Goal: Information Seeking & Learning: Learn about a topic

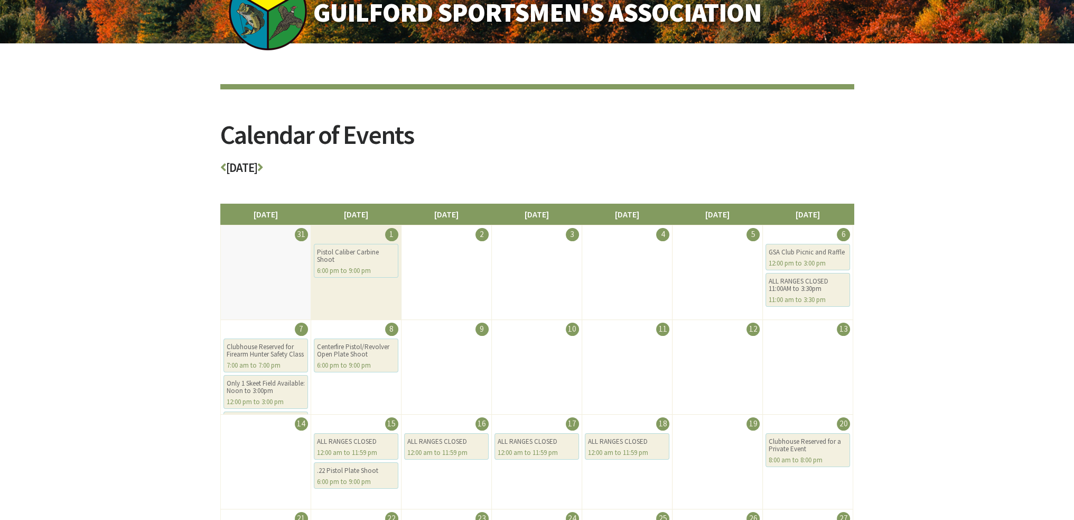
scroll to position [53, 0]
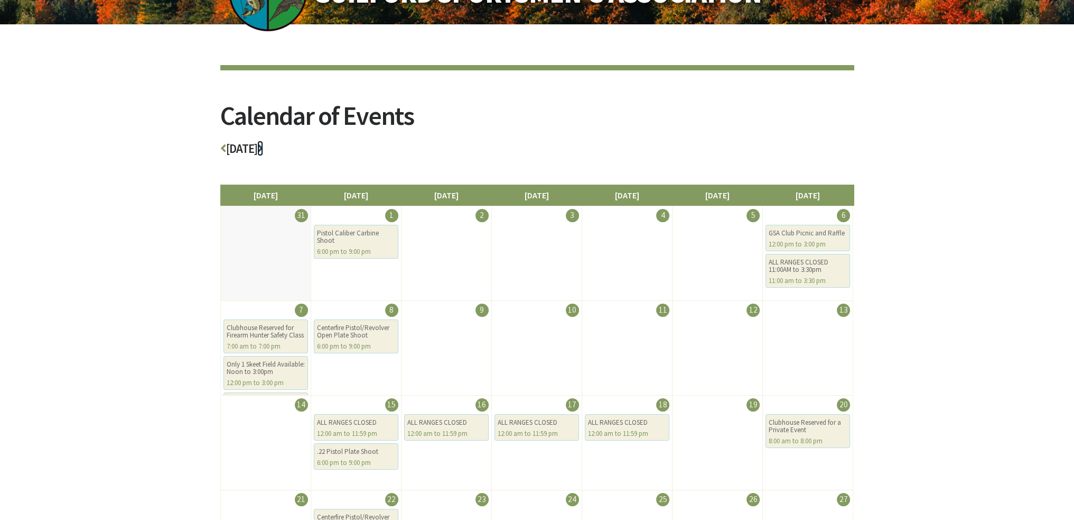
click at [263, 144] on icon at bounding box center [260, 148] width 6 height 12
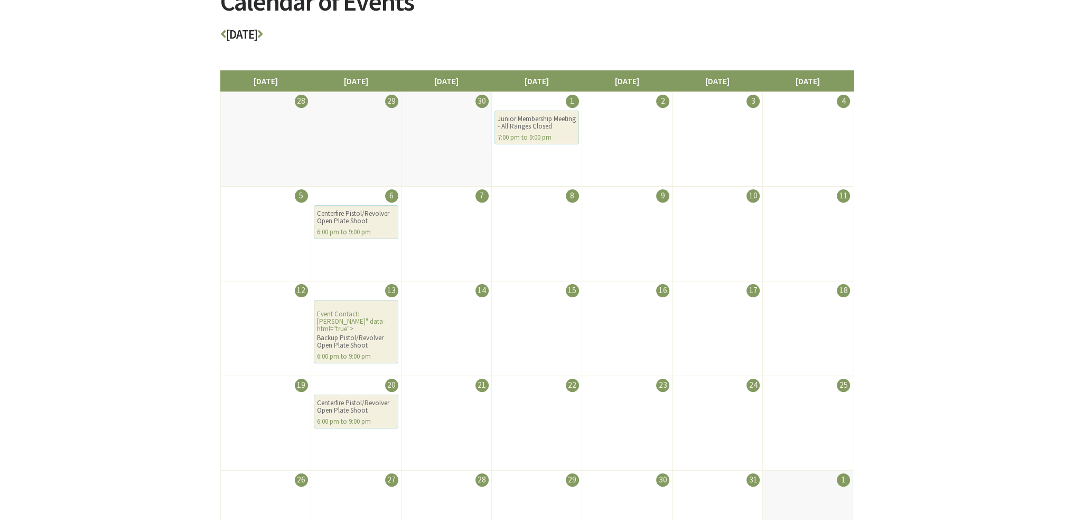
scroll to position [159, 0]
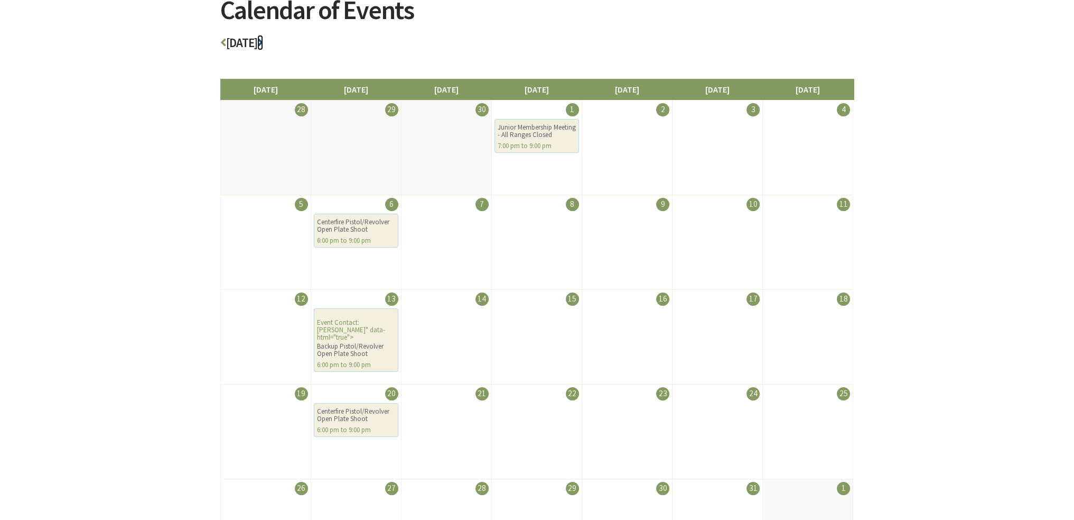
click at [263, 41] on icon at bounding box center [260, 42] width 6 height 12
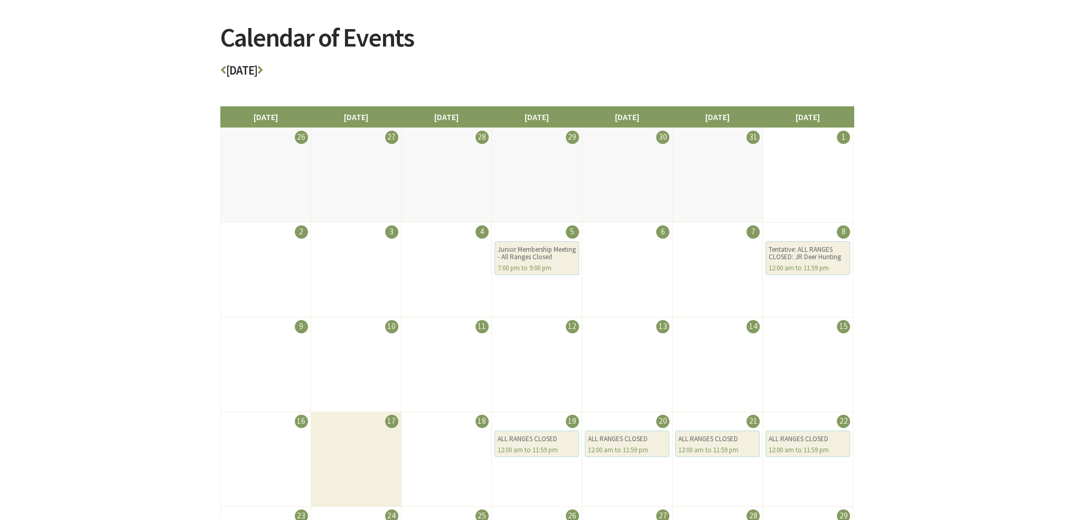
scroll to position [106, 0]
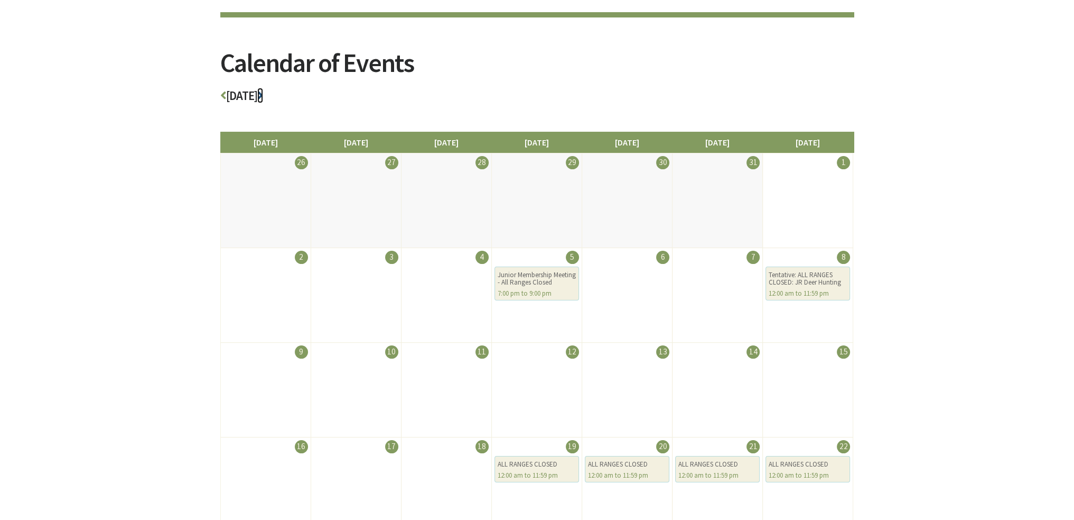
click at [263, 93] on icon at bounding box center [260, 95] width 6 height 12
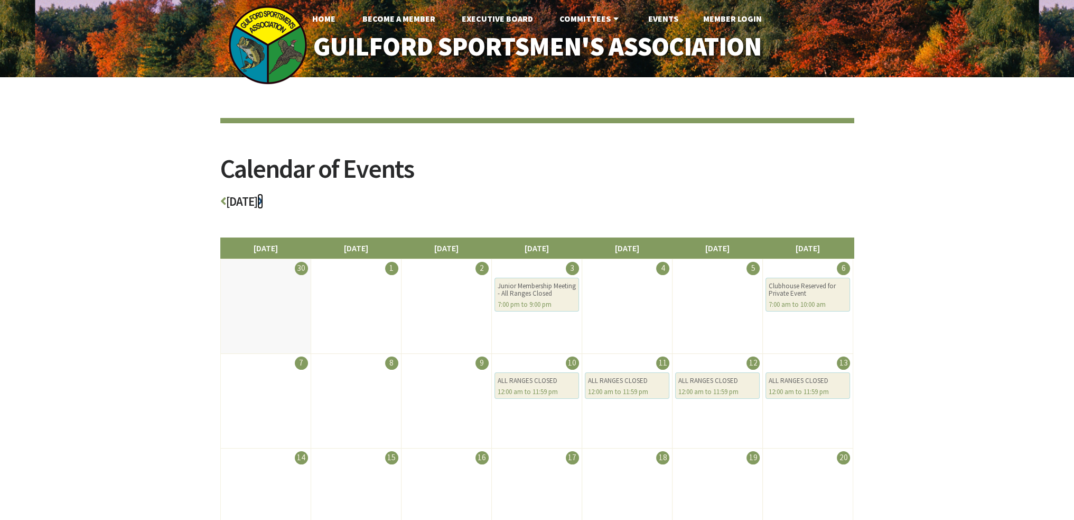
click at [263, 200] on icon at bounding box center [260, 201] width 6 height 12
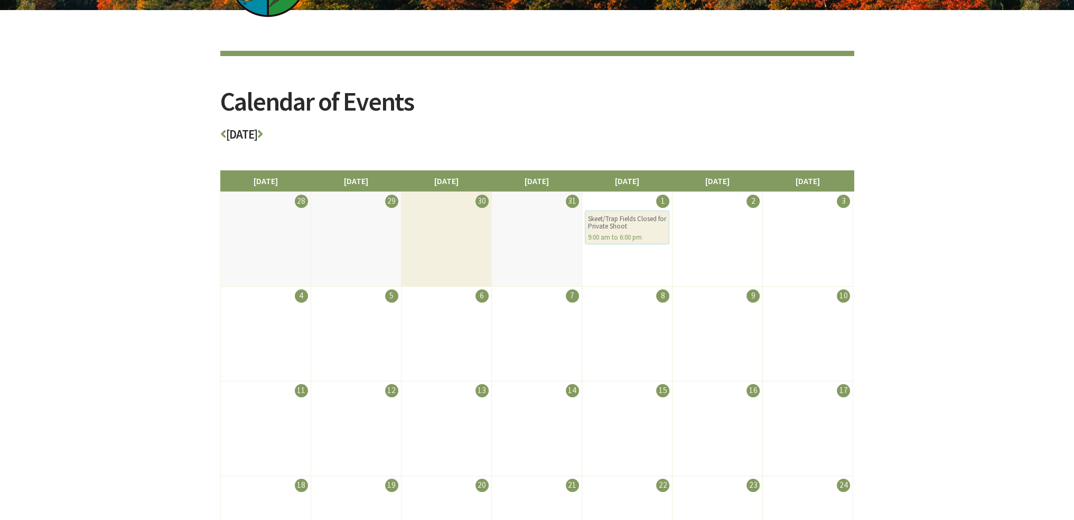
scroll to position [53, 0]
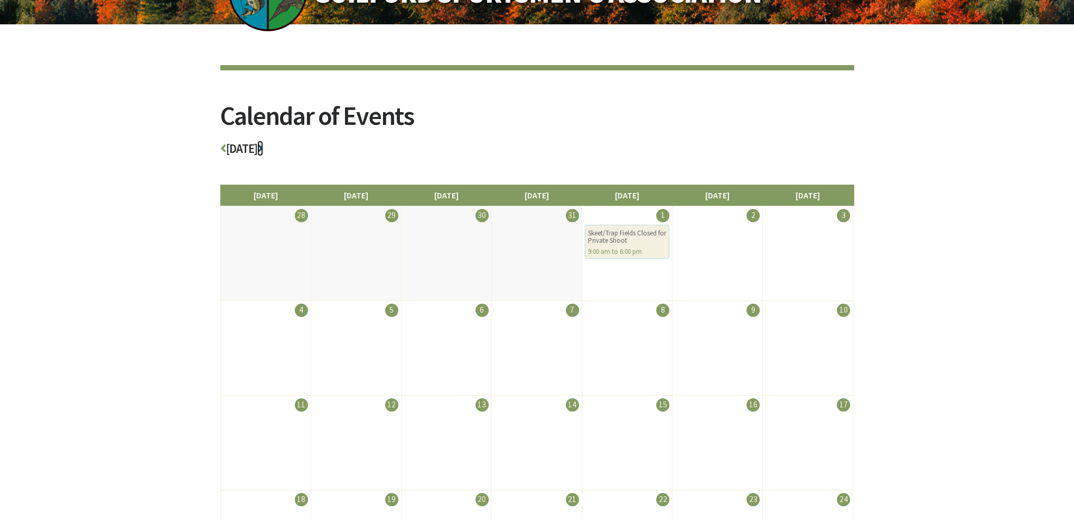
click at [263, 147] on icon at bounding box center [260, 148] width 6 height 12
